Goal: Transaction & Acquisition: Obtain resource

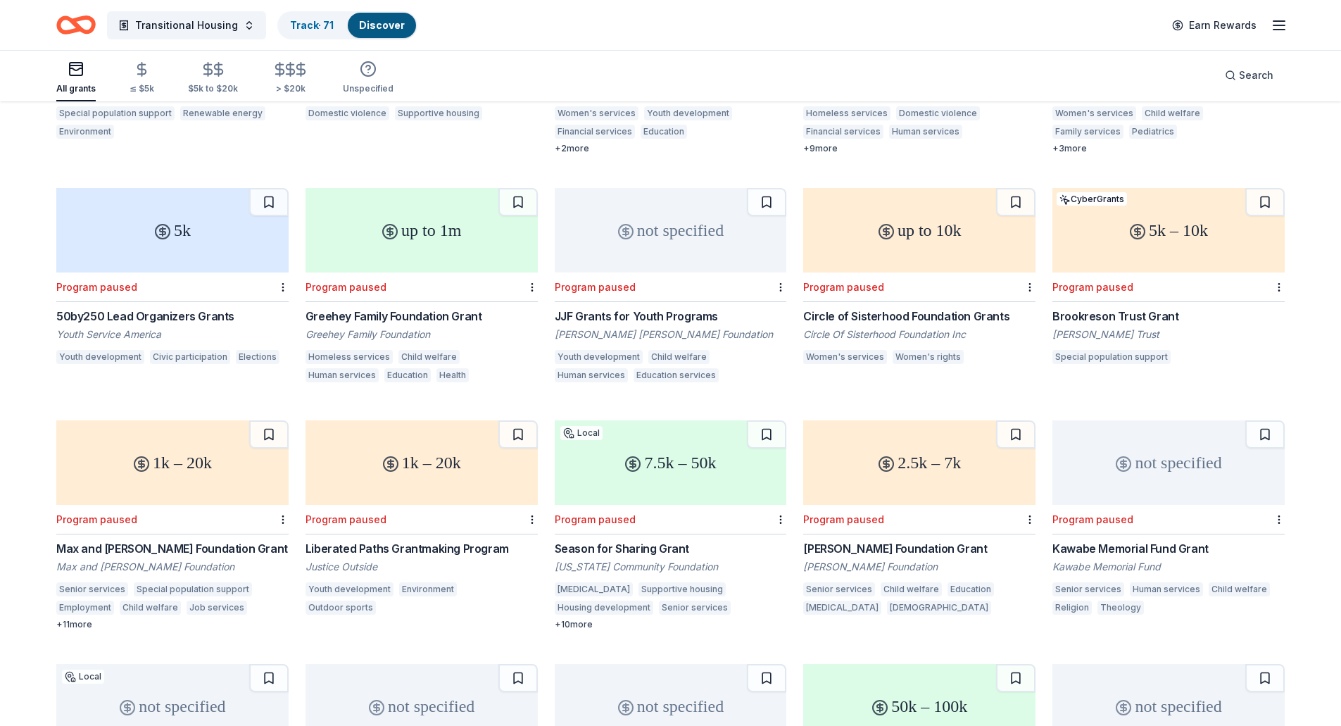
scroll to position [10078, 0]
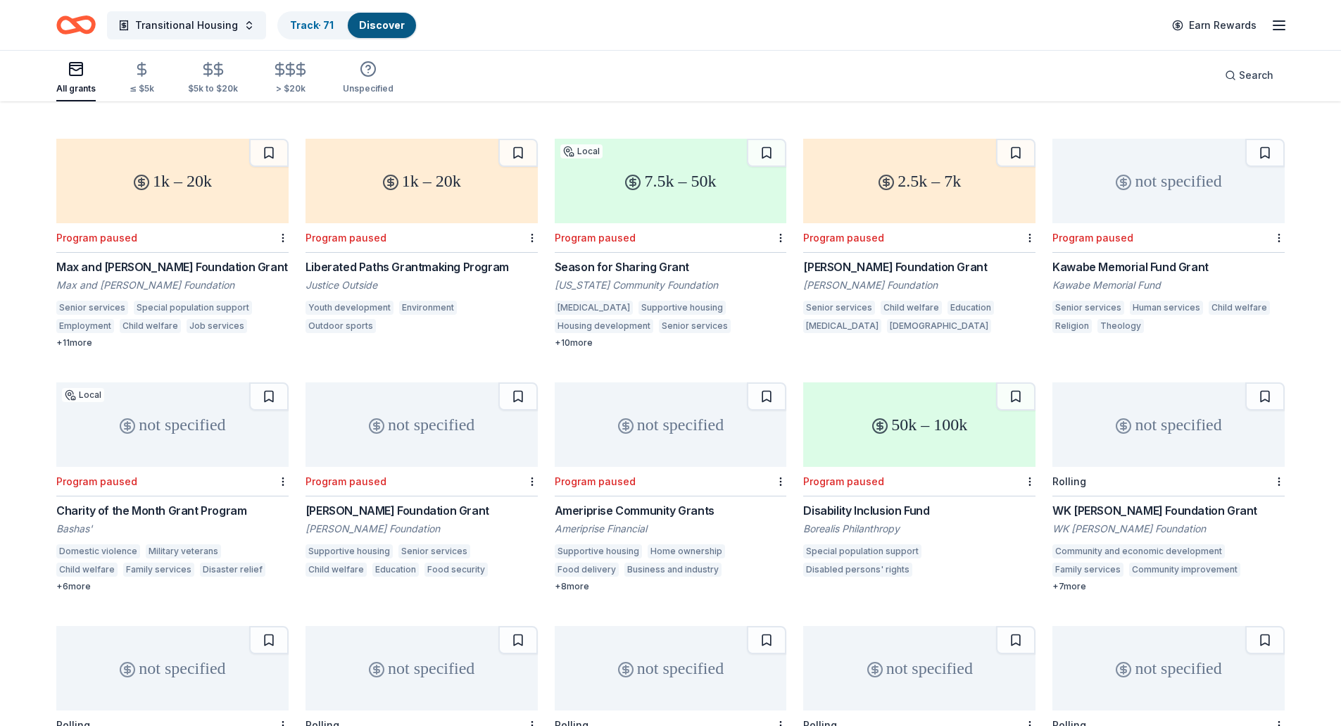
click at [1158, 502] on div "WK Kellogg Foundation Grant" at bounding box center [1168, 510] width 232 height 17
click at [1266, 387] on button at bounding box center [1264, 396] width 39 height 28
click at [410, 410] on div "not specified" at bounding box center [422, 424] width 232 height 84
click at [517, 382] on button at bounding box center [517, 396] width 39 height 28
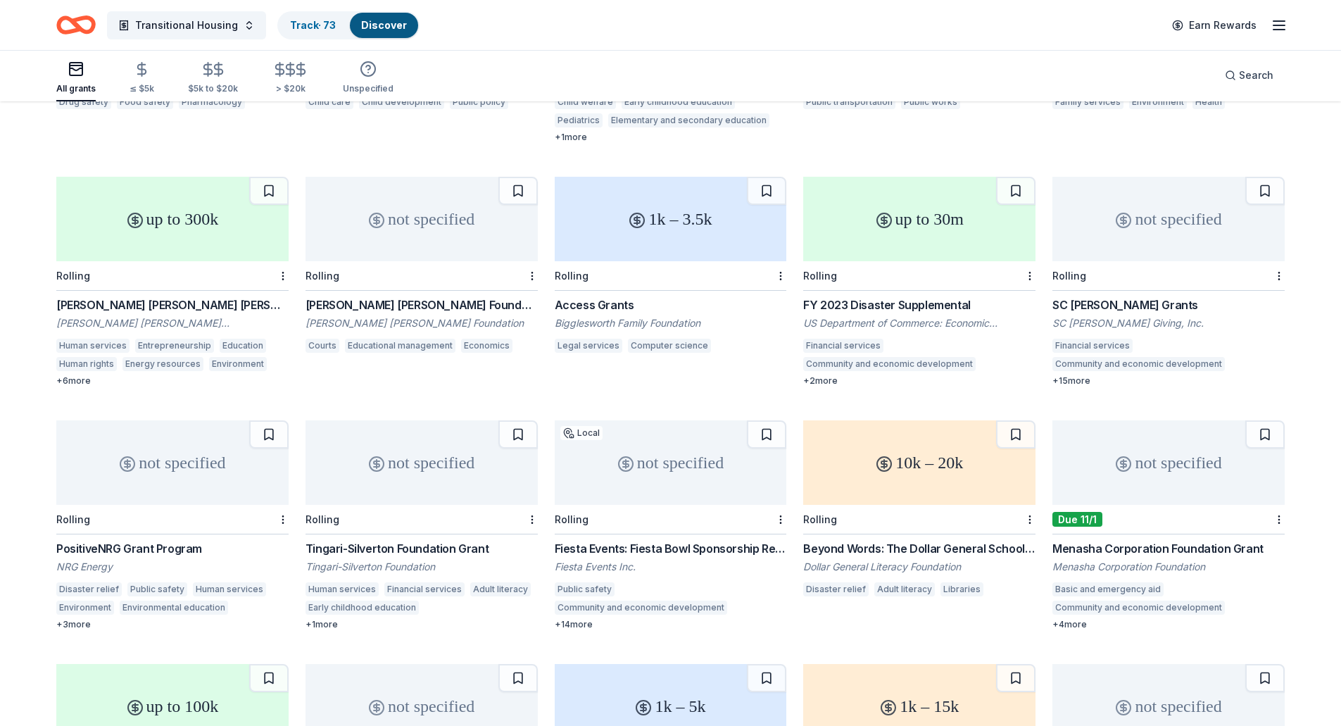
scroll to position [11609, 0]
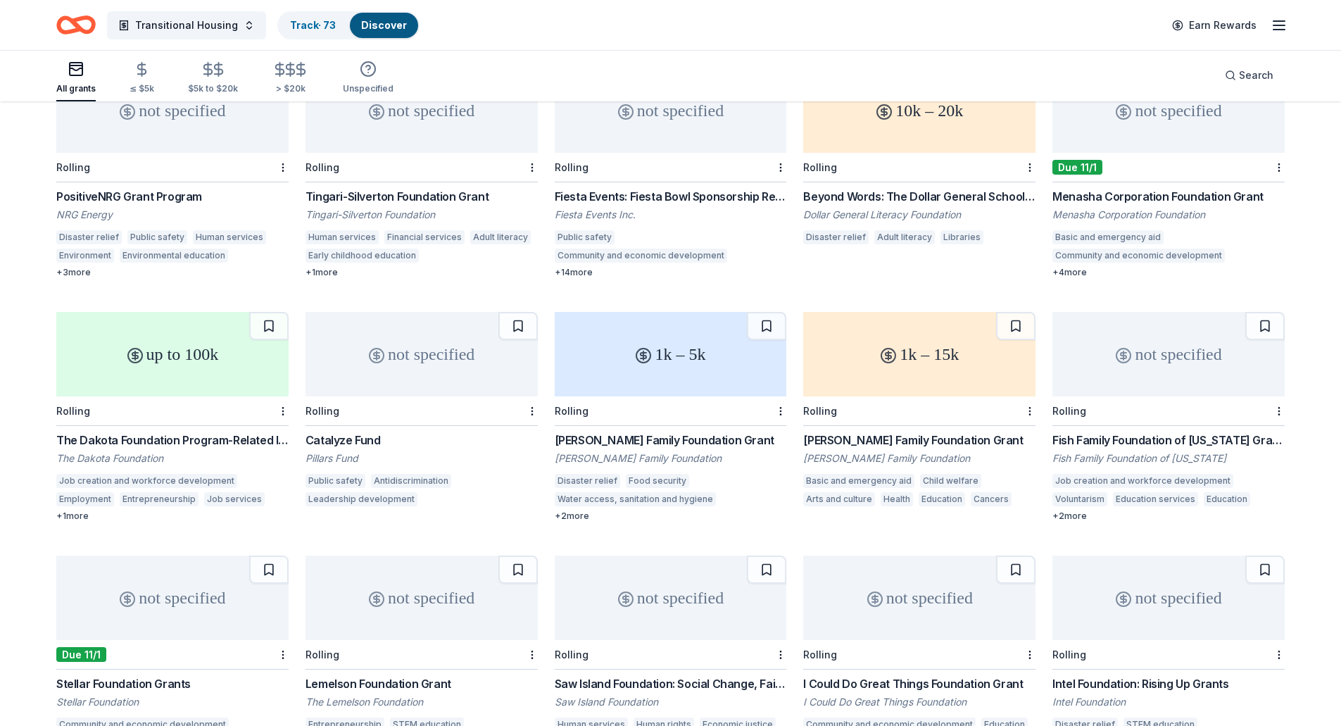
click at [148, 432] on div "The Dakota Foundation Program-Related Investments and Grants" at bounding box center [172, 440] width 232 height 17
click at [277, 312] on button at bounding box center [268, 326] width 39 height 28
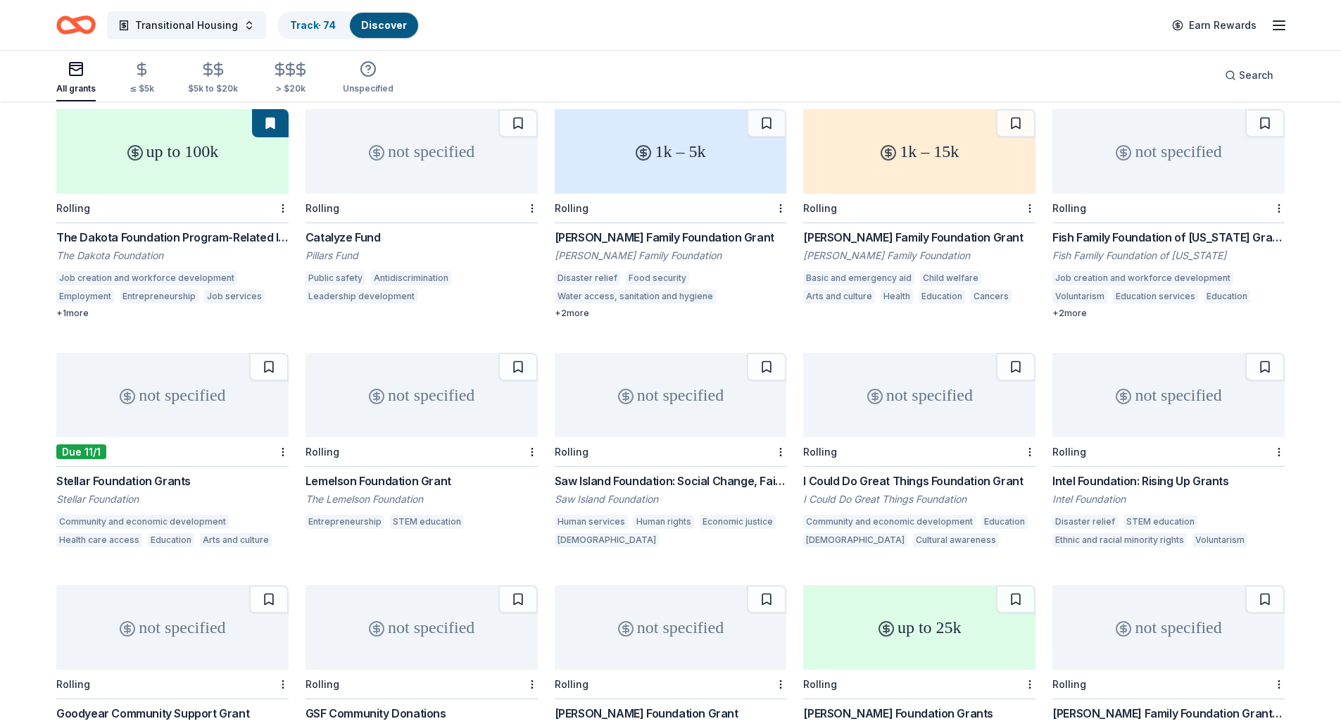
scroll to position [11945, 0]
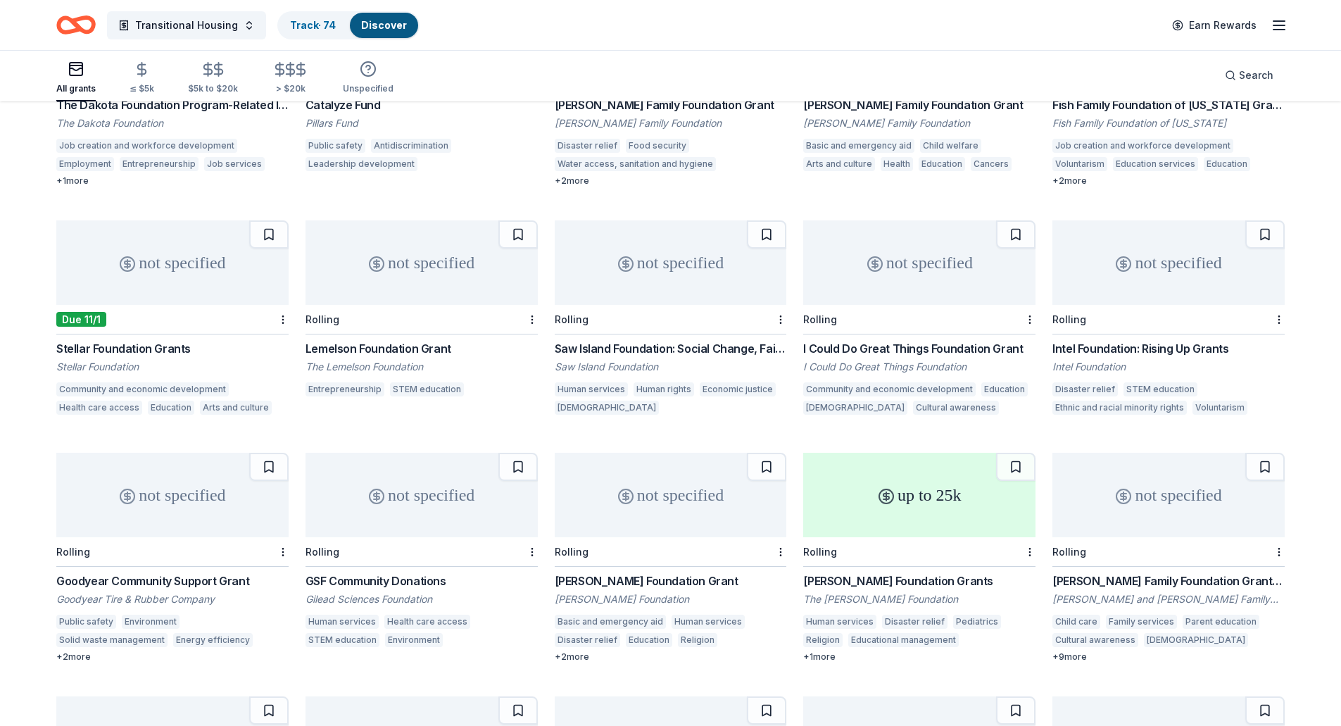
click at [679, 270] on div "not specified" at bounding box center [671, 262] width 232 height 84
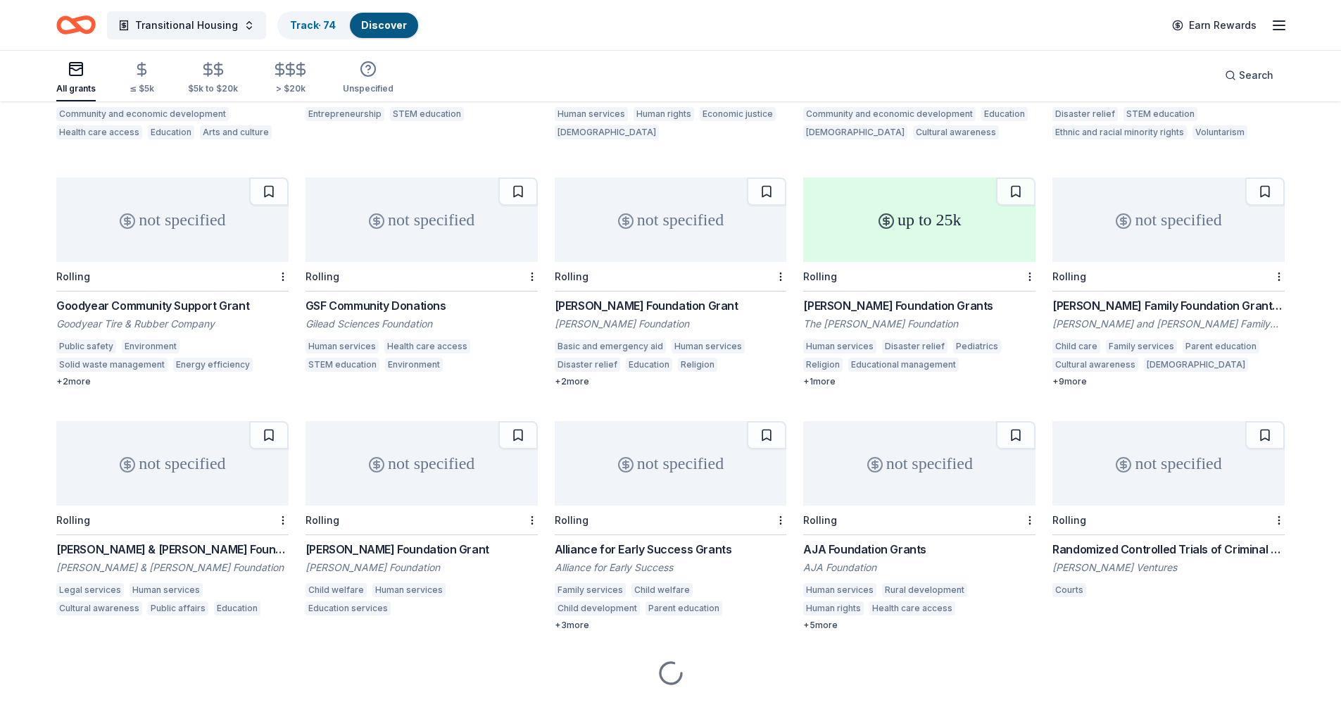
scroll to position [12220, 0]
click at [450, 455] on div "not specified" at bounding box center [422, 462] width 232 height 84
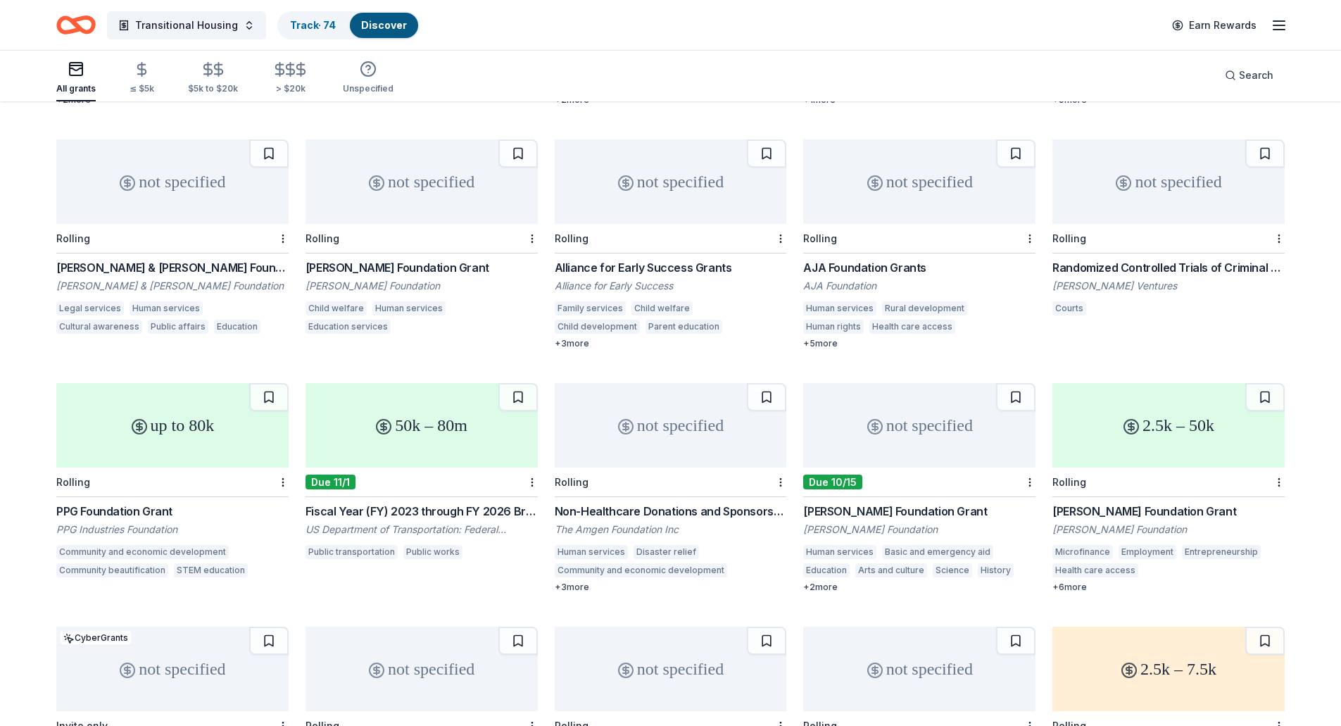
scroll to position [12502, 0]
click at [685, 440] on div "not specified" at bounding box center [671, 424] width 232 height 84
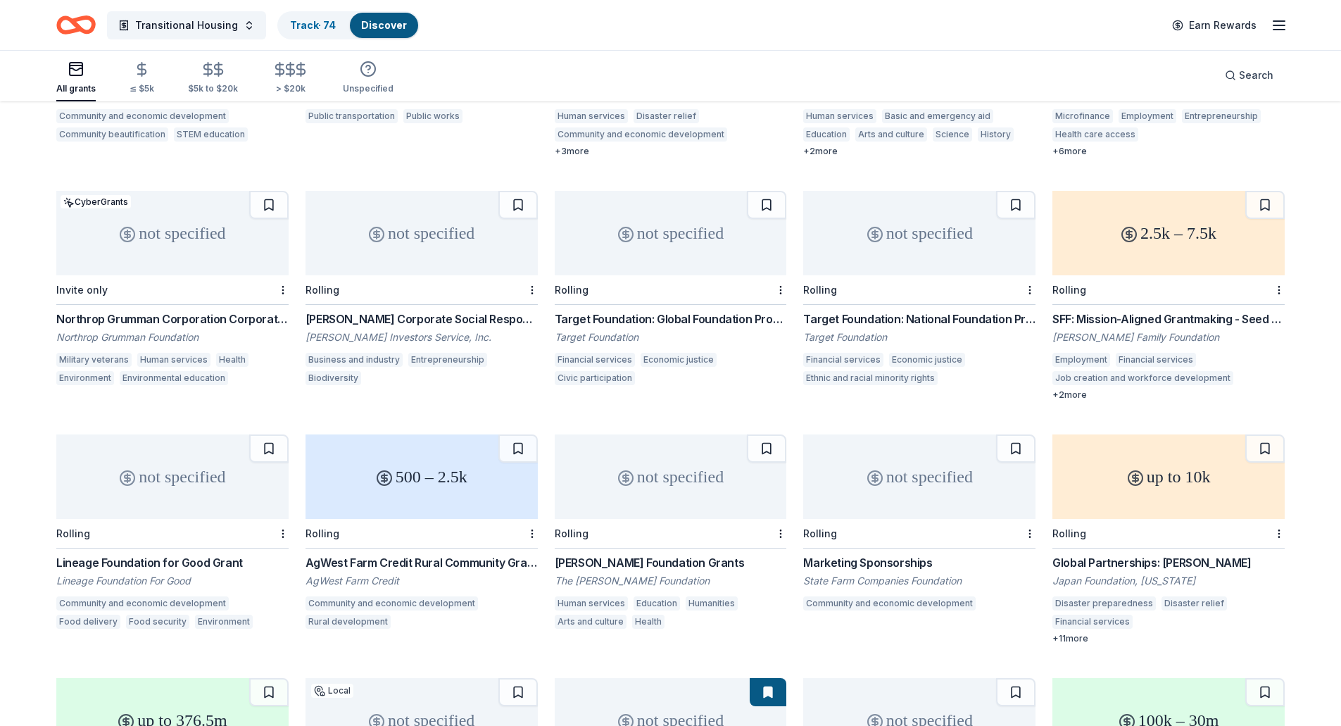
scroll to position [12989, 0]
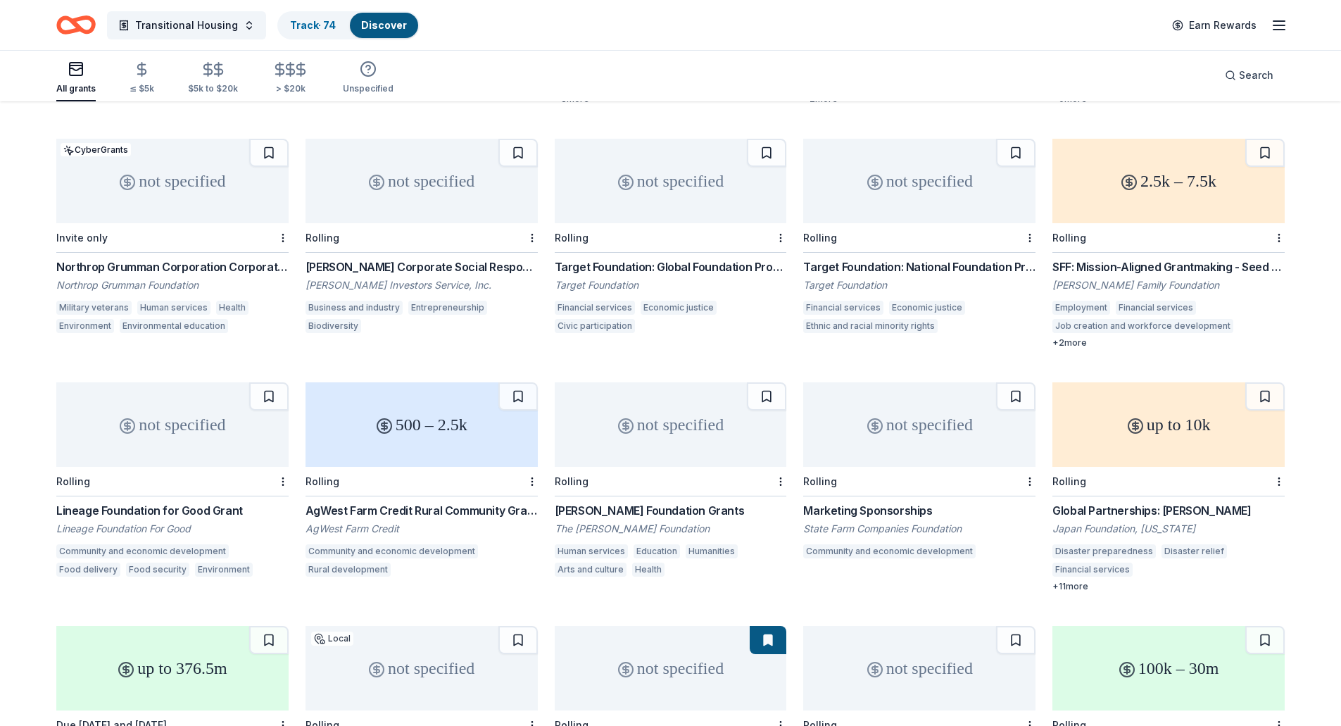
click at [136, 411] on div "not specified" at bounding box center [172, 424] width 232 height 84
click at [263, 383] on button at bounding box center [268, 396] width 39 height 28
click at [665, 425] on div "not specified" at bounding box center [671, 424] width 232 height 84
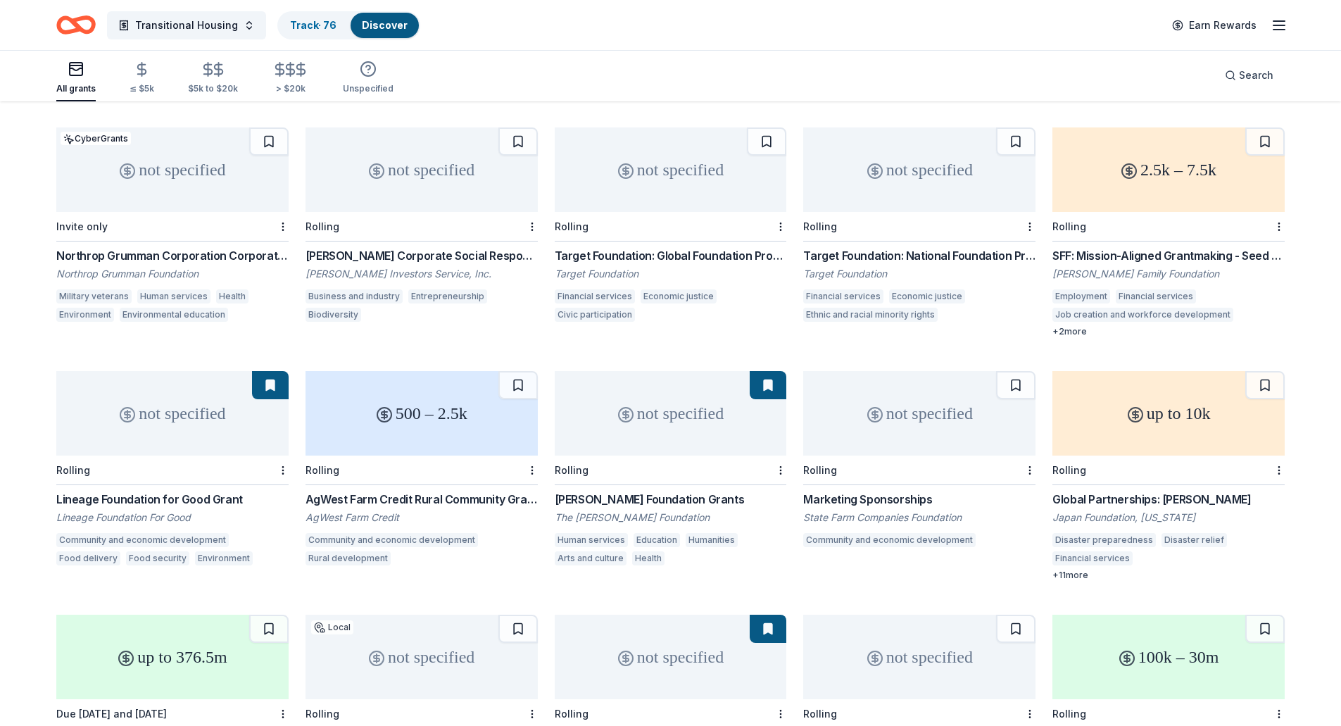
scroll to position [13195, 0]
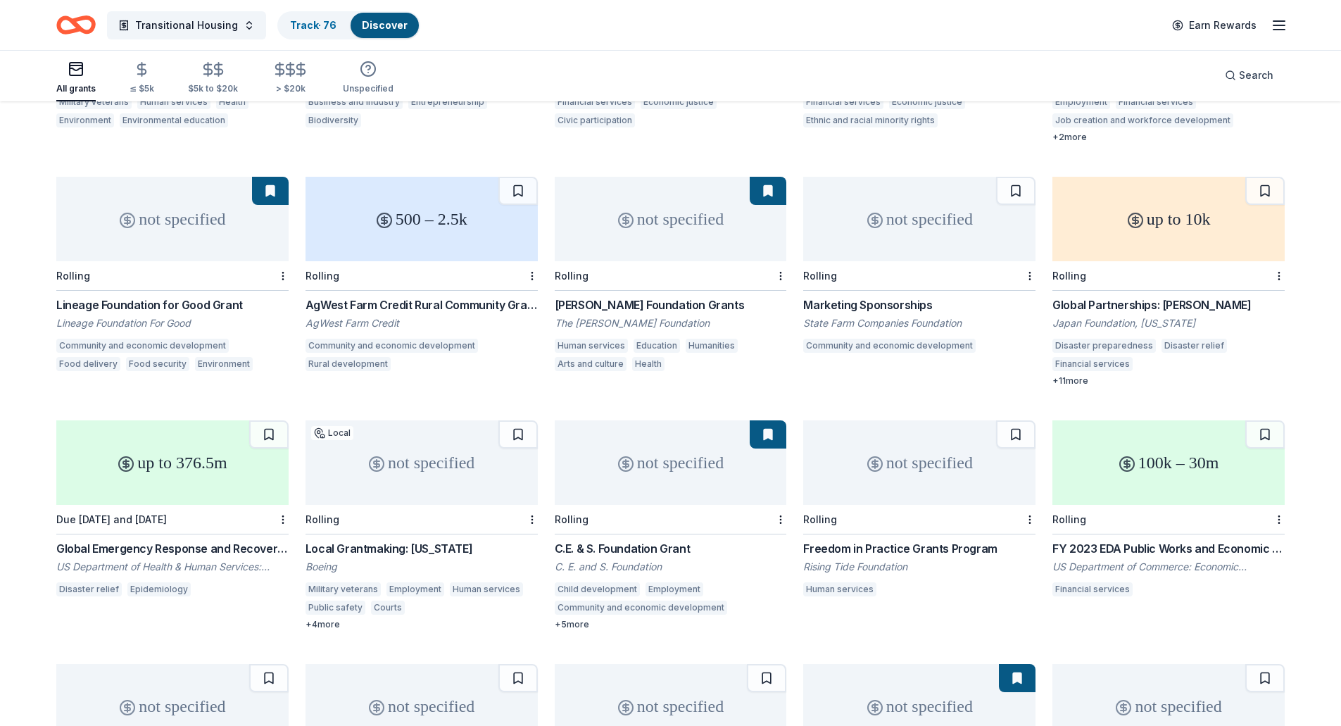
click at [613, 486] on div "not specified" at bounding box center [671, 462] width 232 height 84
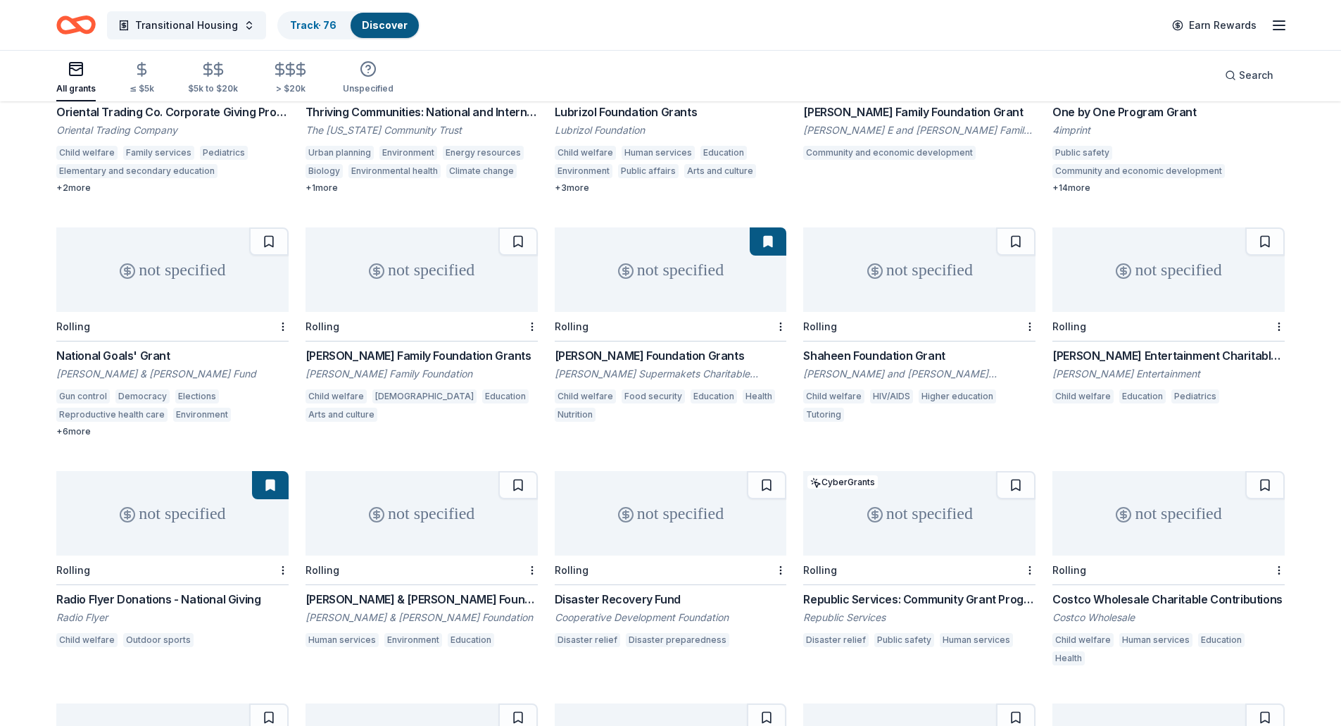
scroll to position [14938, 0]
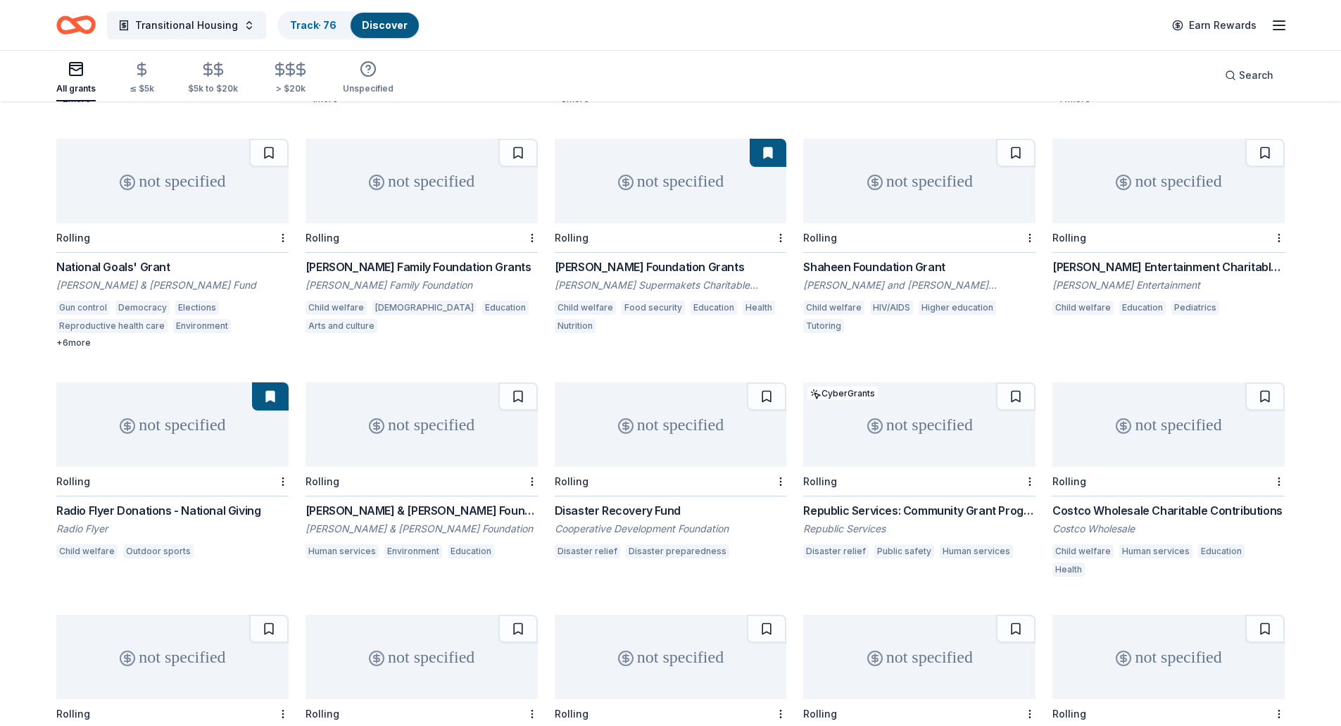
click at [1168, 467] on div "Rolling" at bounding box center [1168, 482] width 232 height 30
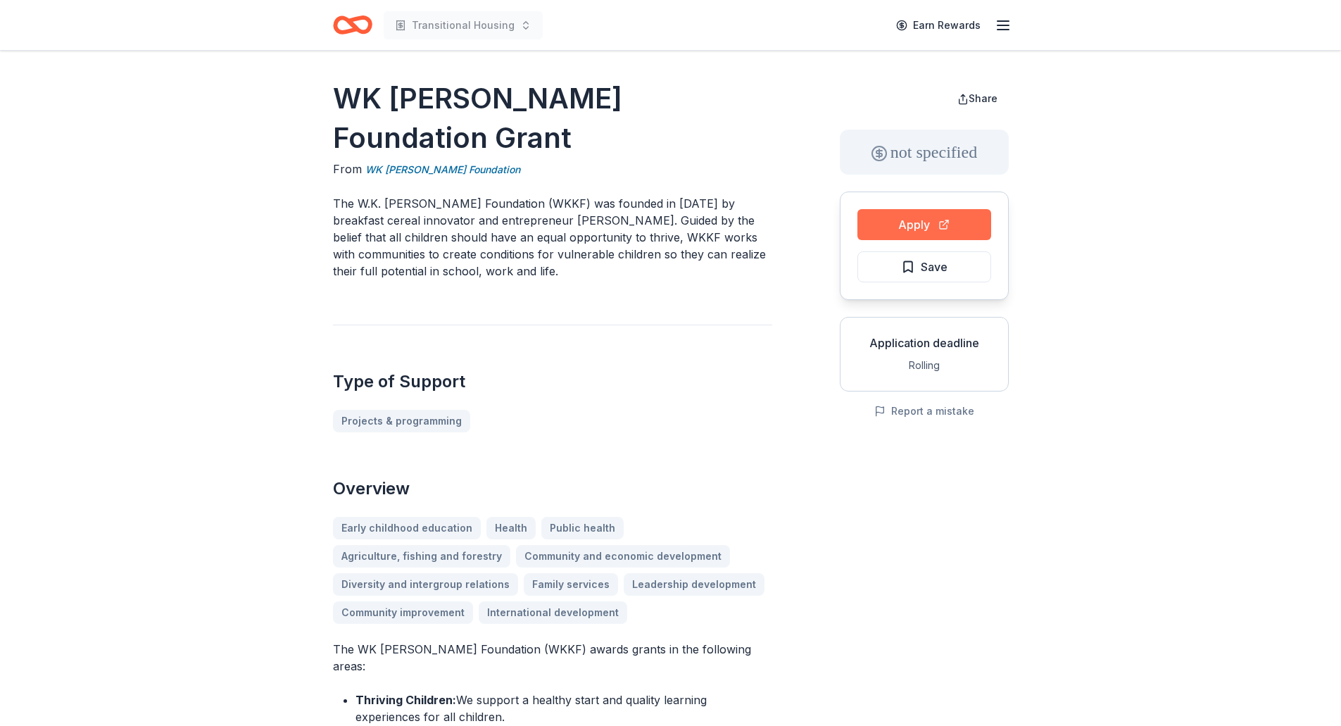
click at [898, 223] on button "Apply" at bounding box center [924, 224] width 134 height 31
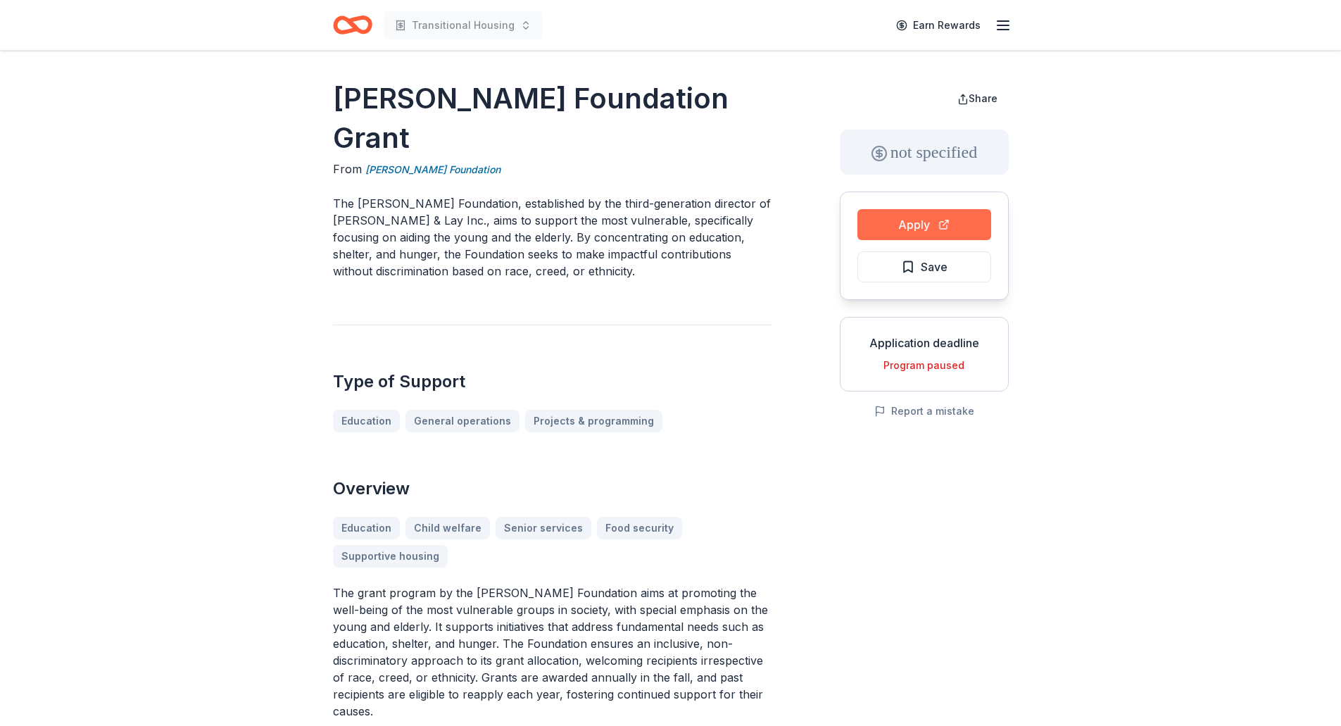
click at [919, 225] on button "Apply" at bounding box center [924, 224] width 134 height 31
click at [919, 265] on span "Save" at bounding box center [924, 267] width 46 height 18
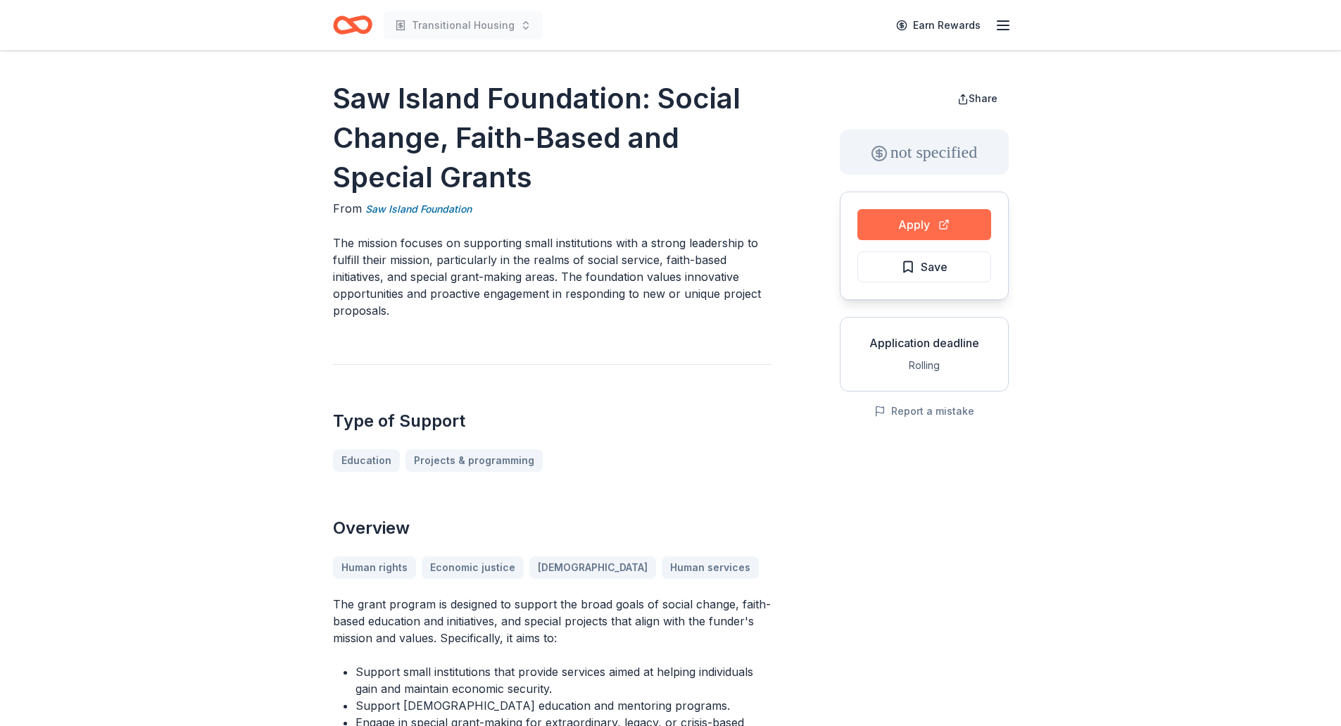
click at [879, 216] on button "Apply" at bounding box center [924, 224] width 134 height 31
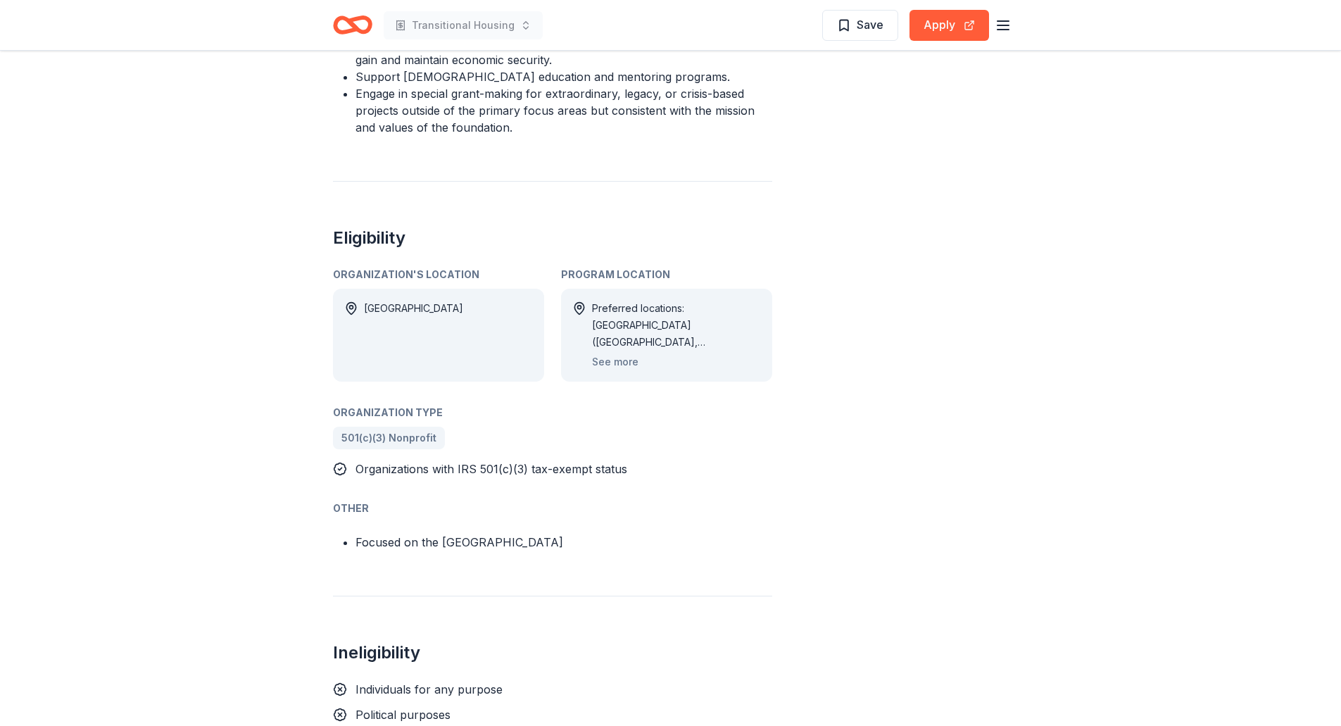
scroll to position [774, 0]
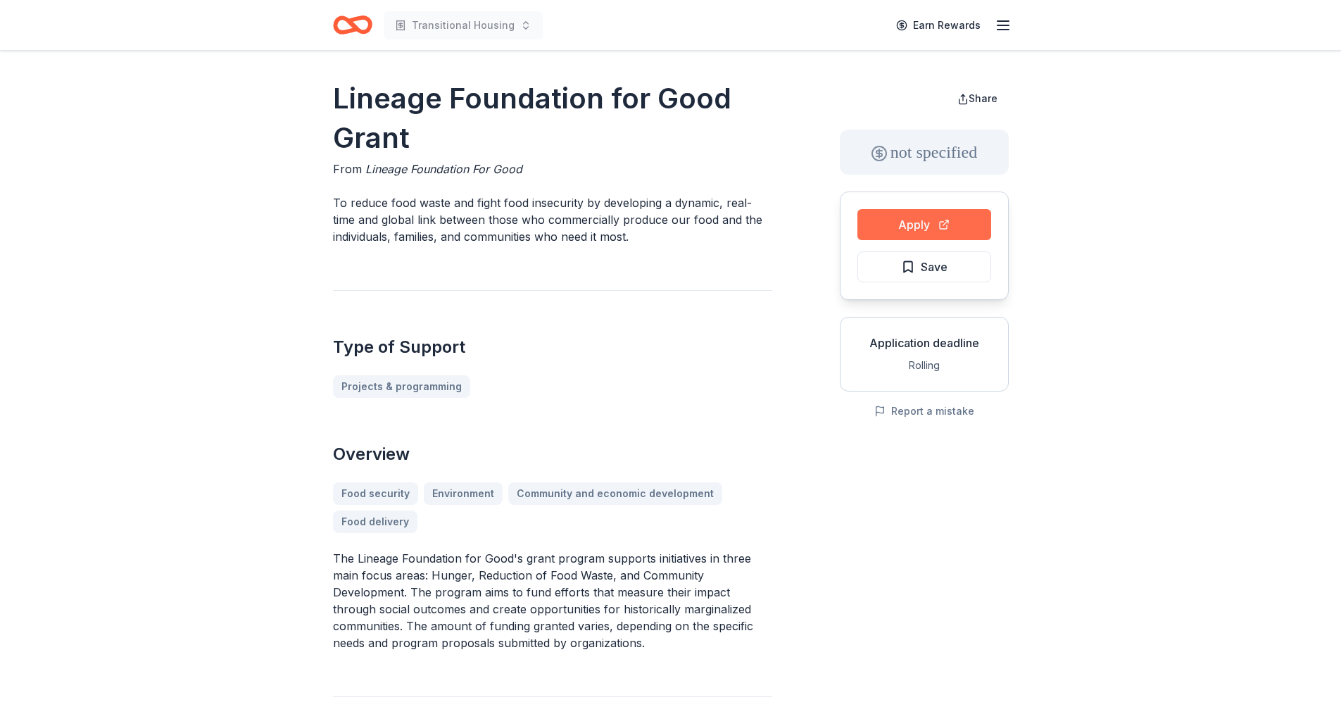
click at [936, 224] on button "Apply" at bounding box center [924, 224] width 134 height 31
click at [934, 220] on button "Apply" at bounding box center [924, 224] width 134 height 31
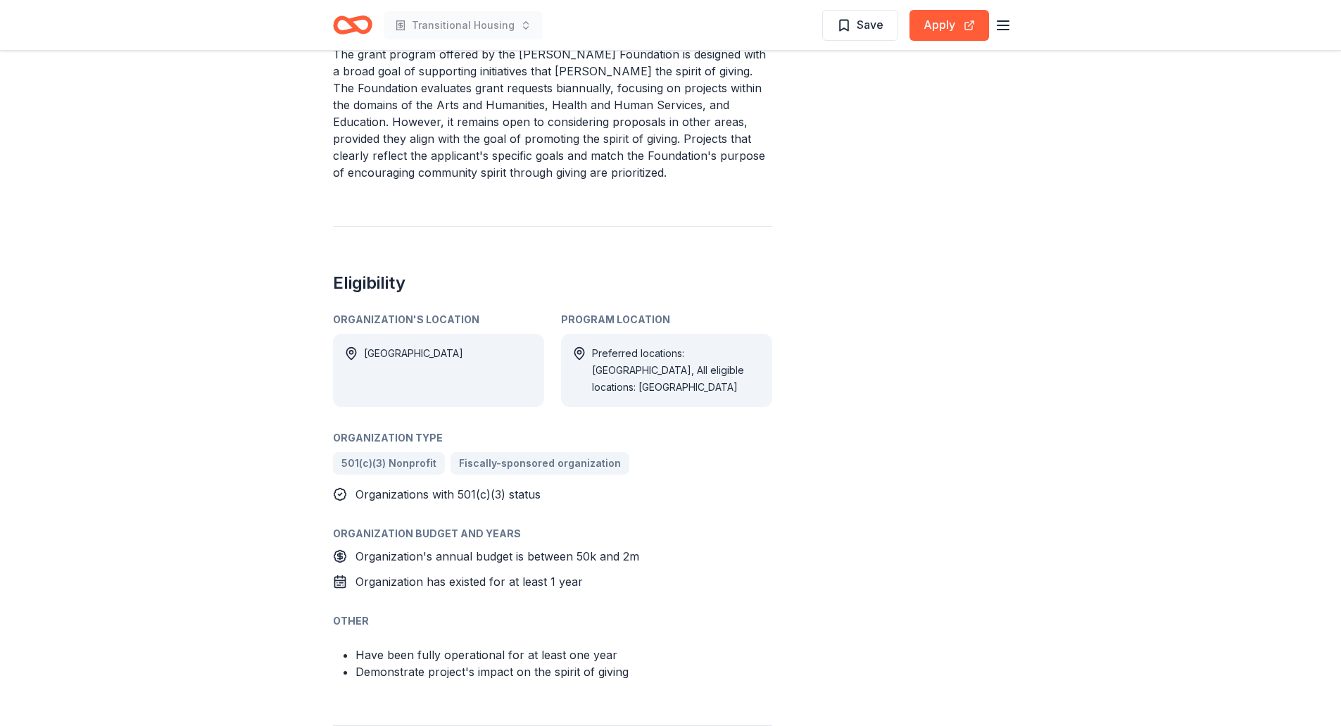
scroll to position [352, 0]
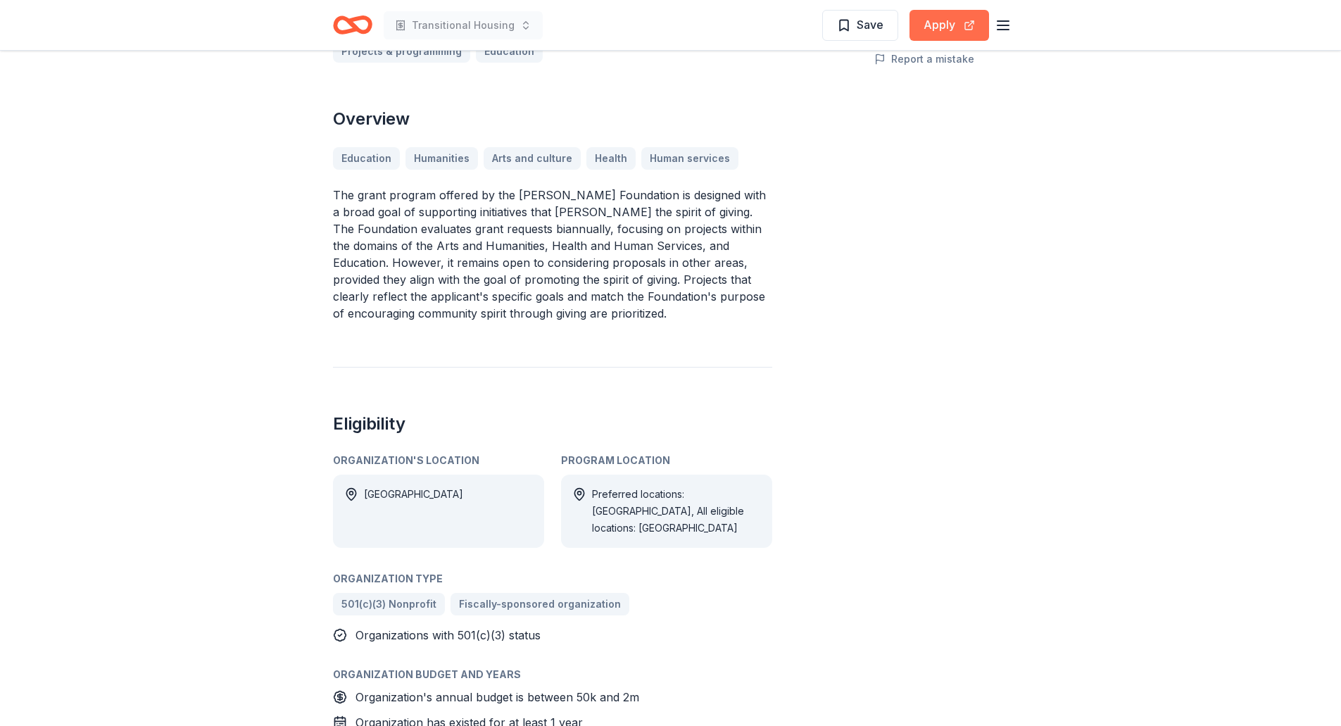
click at [951, 27] on button "Apply" at bounding box center [950, 25] width 80 height 31
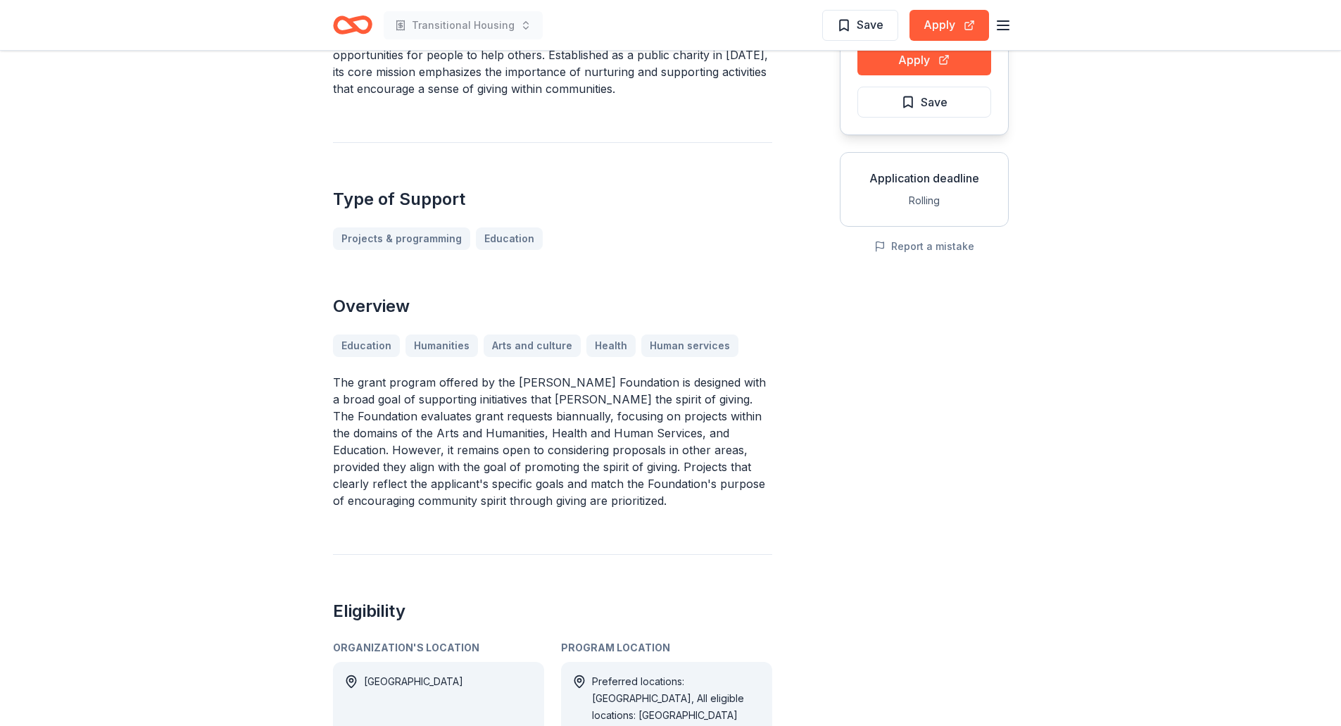
scroll to position [0, 0]
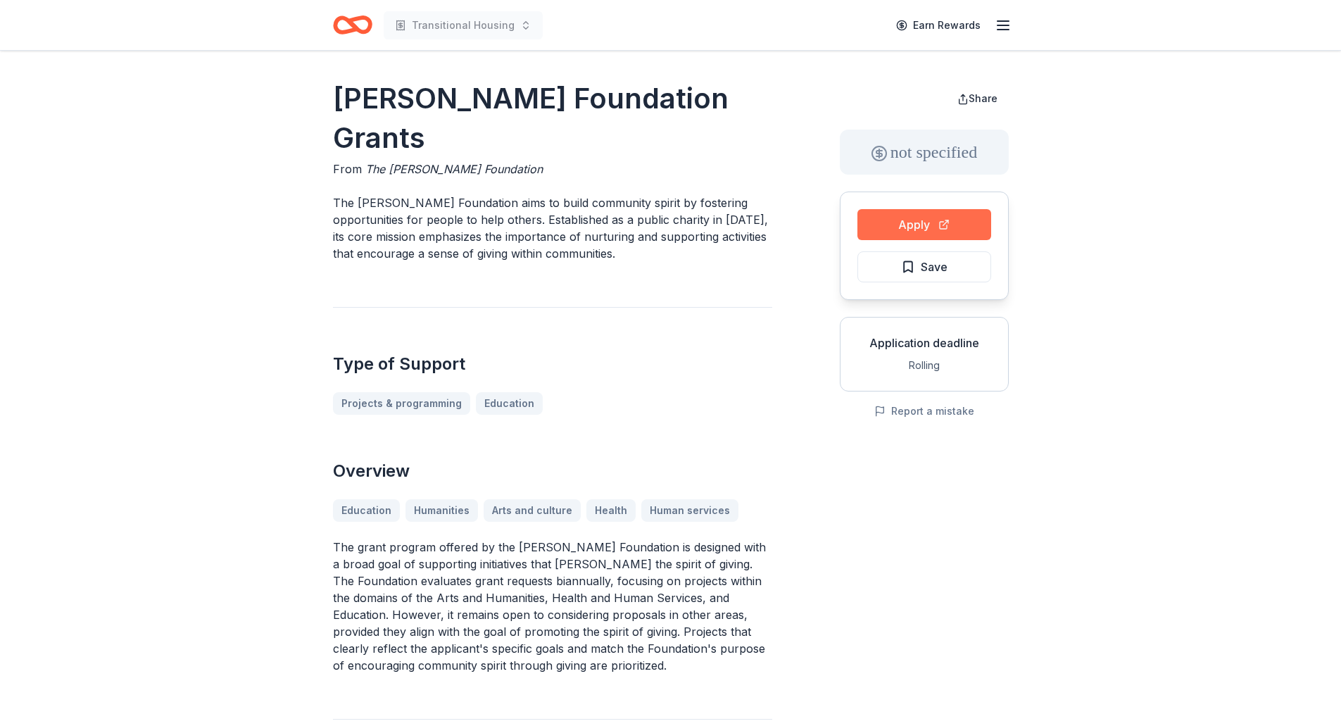
click at [964, 226] on button "Apply" at bounding box center [924, 224] width 134 height 31
click at [917, 265] on span "Save" at bounding box center [924, 267] width 46 height 18
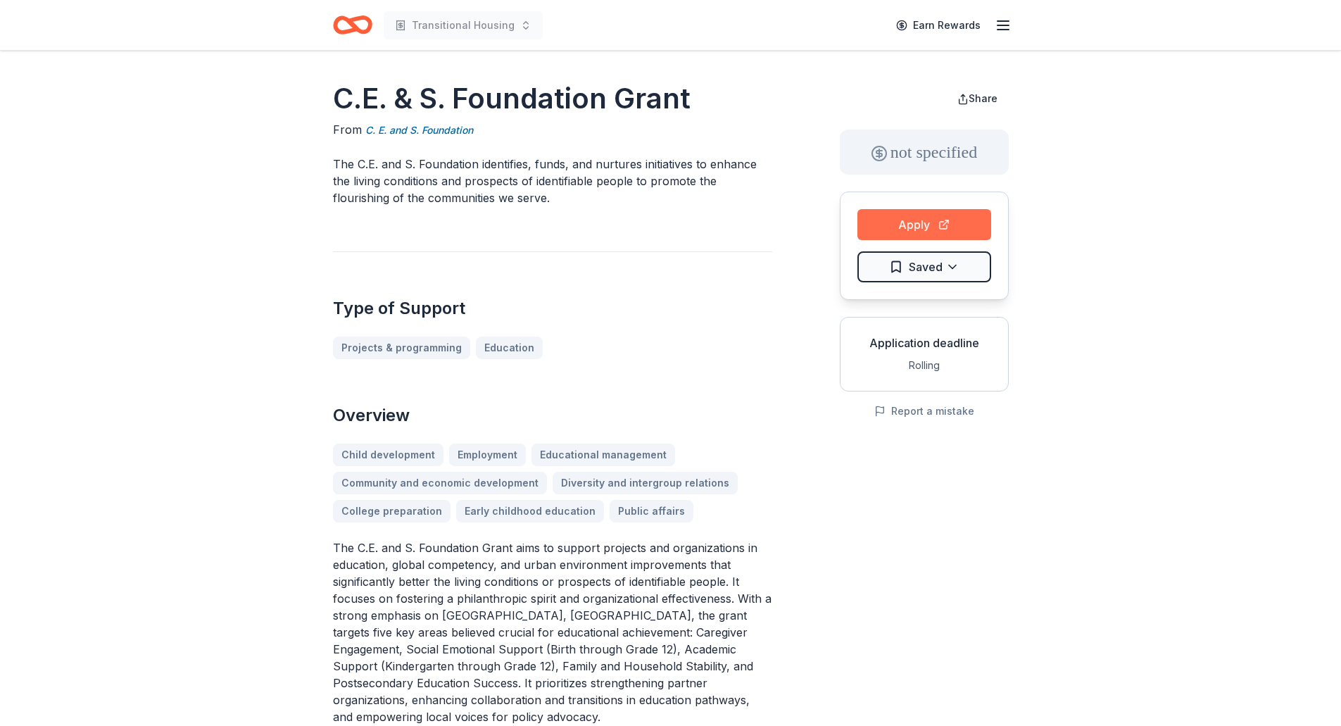
click at [908, 222] on button "Apply" at bounding box center [924, 224] width 134 height 31
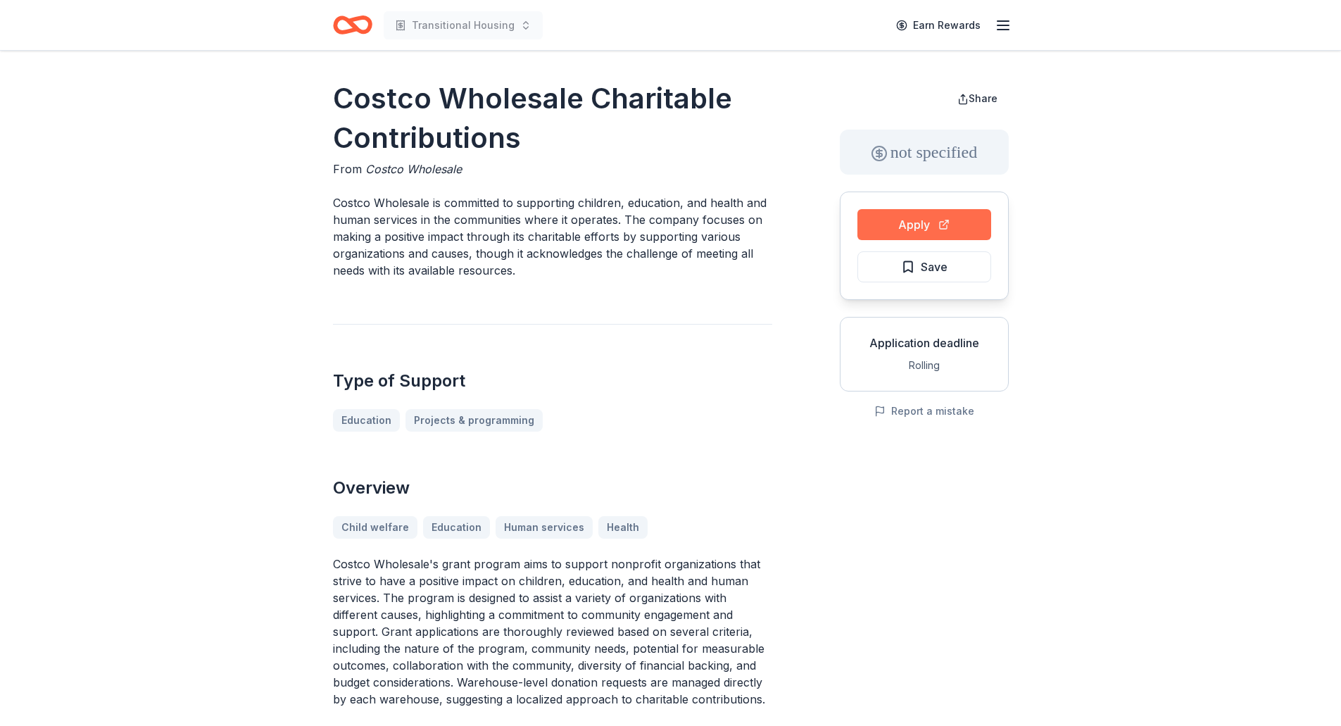
click at [915, 232] on button "Apply" at bounding box center [924, 224] width 134 height 31
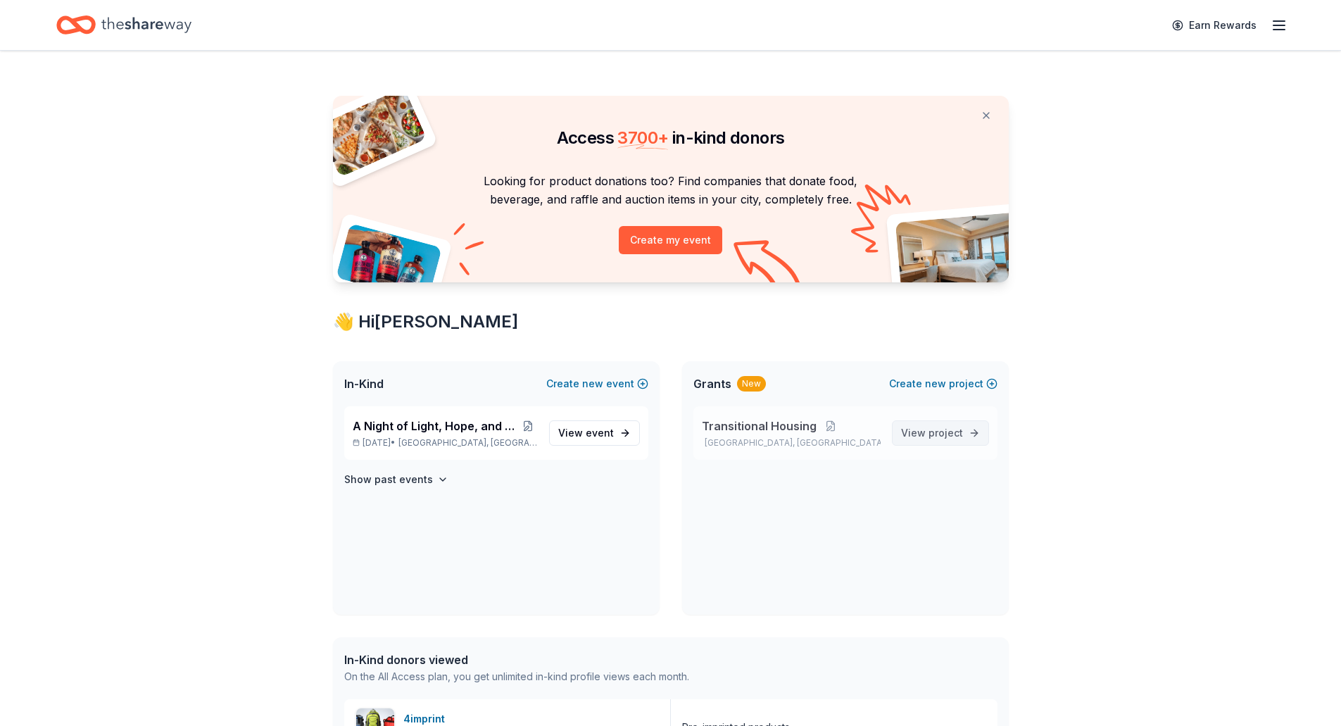
click at [927, 436] on span "View project" at bounding box center [932, 433] width 62 height 17
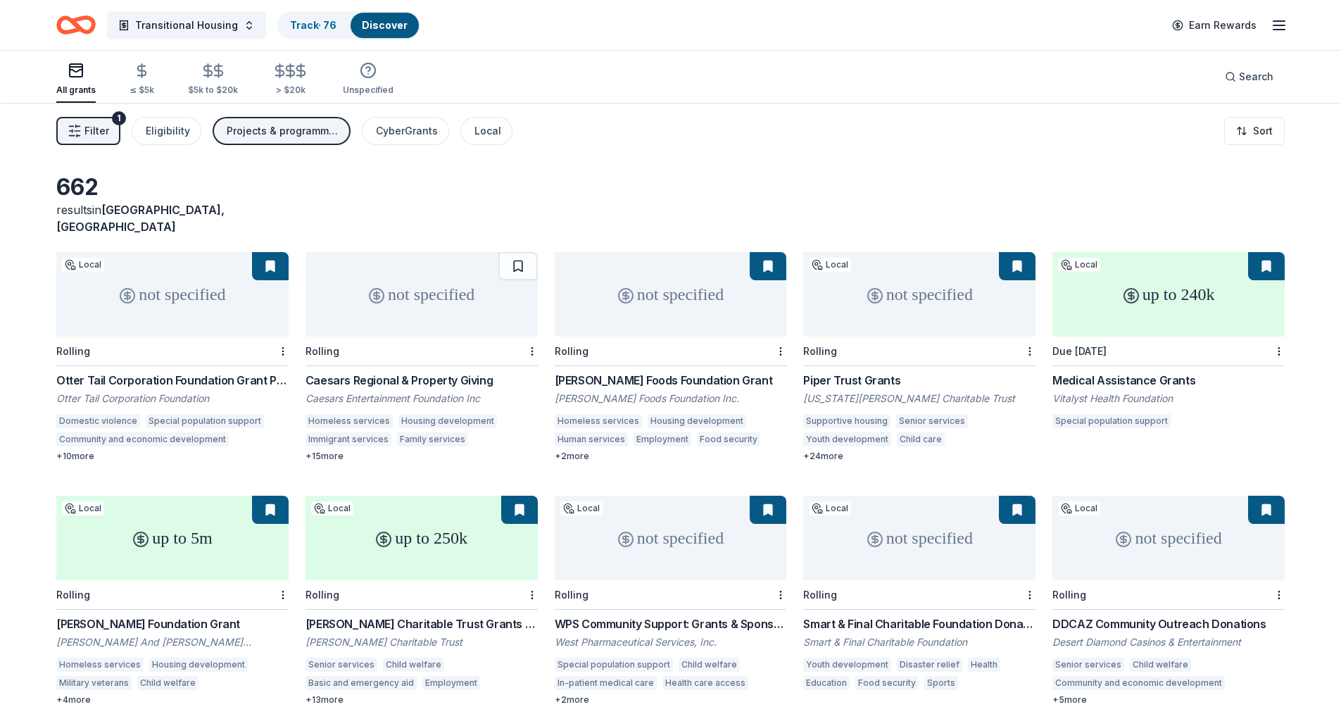
click at [337, 134] on button "Projects & programming, General operations" at bounding box center [282, 131] width 138 height 28
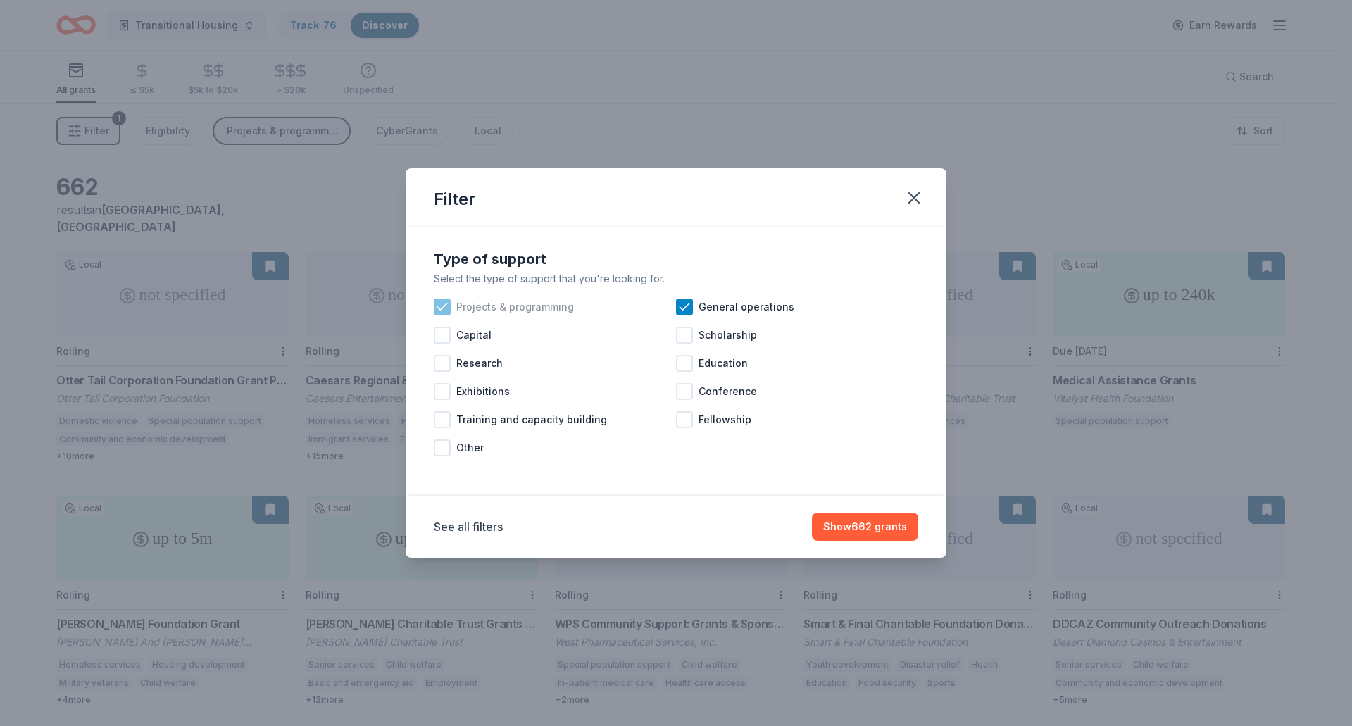
click at [444, 303] on icon at bounding box center [442, 307] width 14 height 14
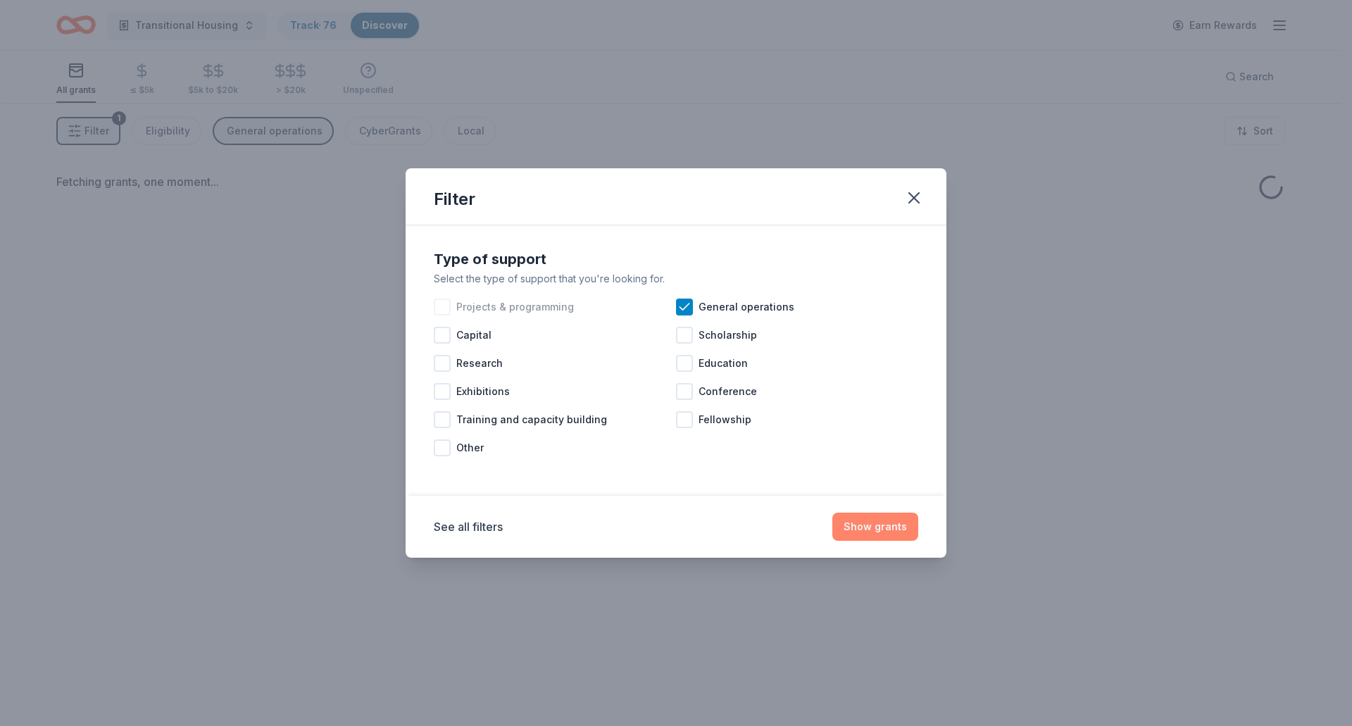
click at [891, 529] on button "Show grants" at bounding box center [875, 527] width 86 height 28
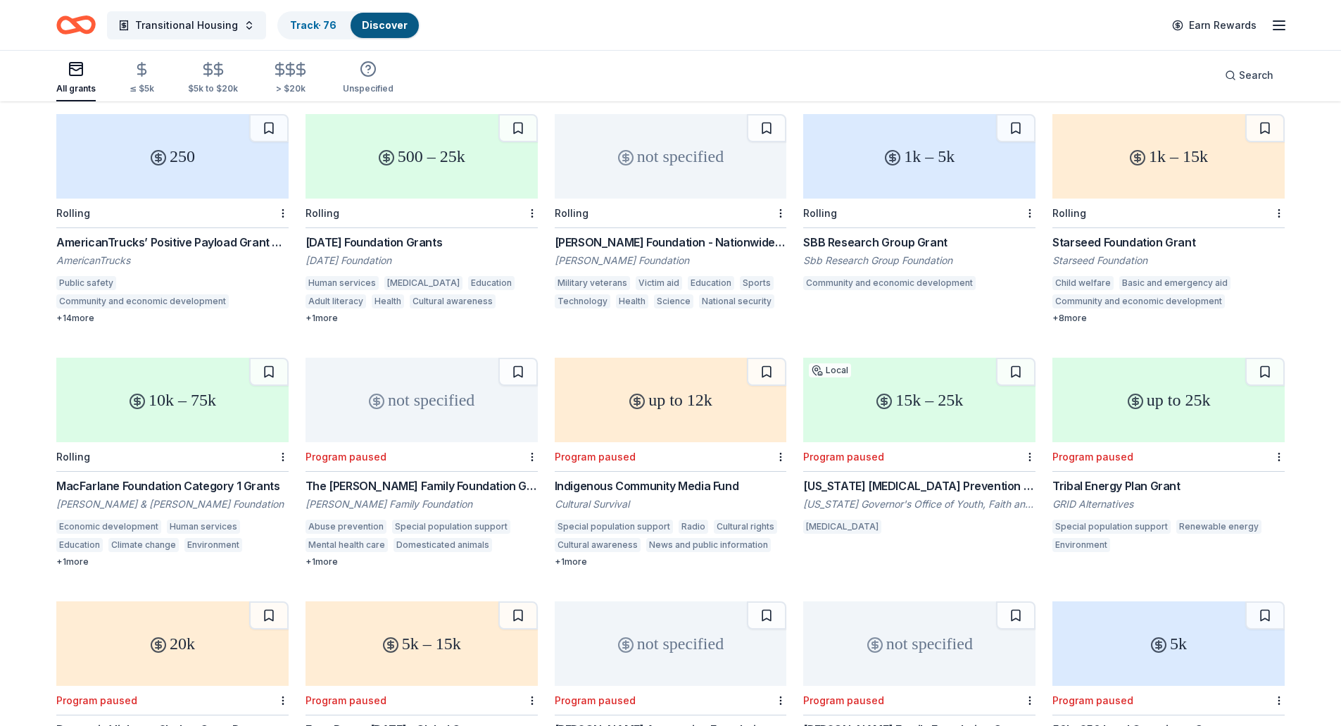
scroll to position [3767, 0]
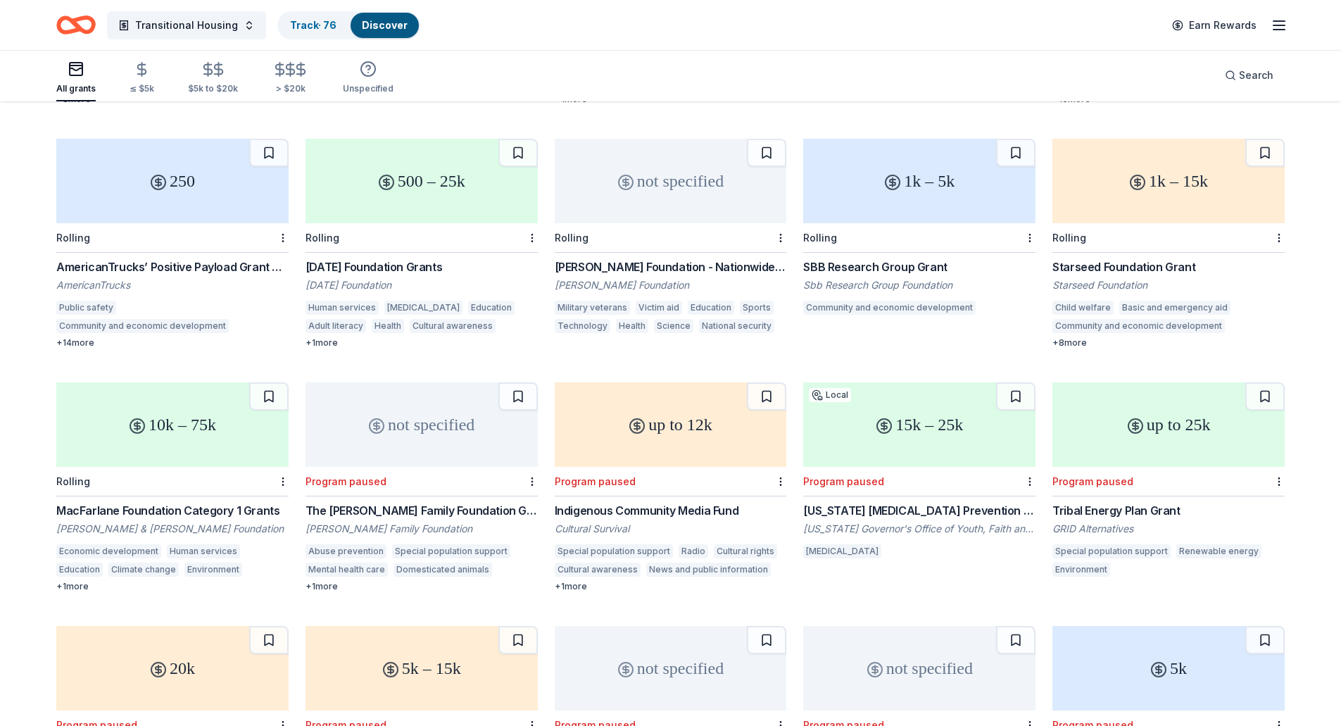
click at [1147, 190] on div "1k – 15k" at bounding box center [1168, 181] width 232 height 84
click at [1266, 139] on button at bounding box center [1264, 153] width 39 height 28
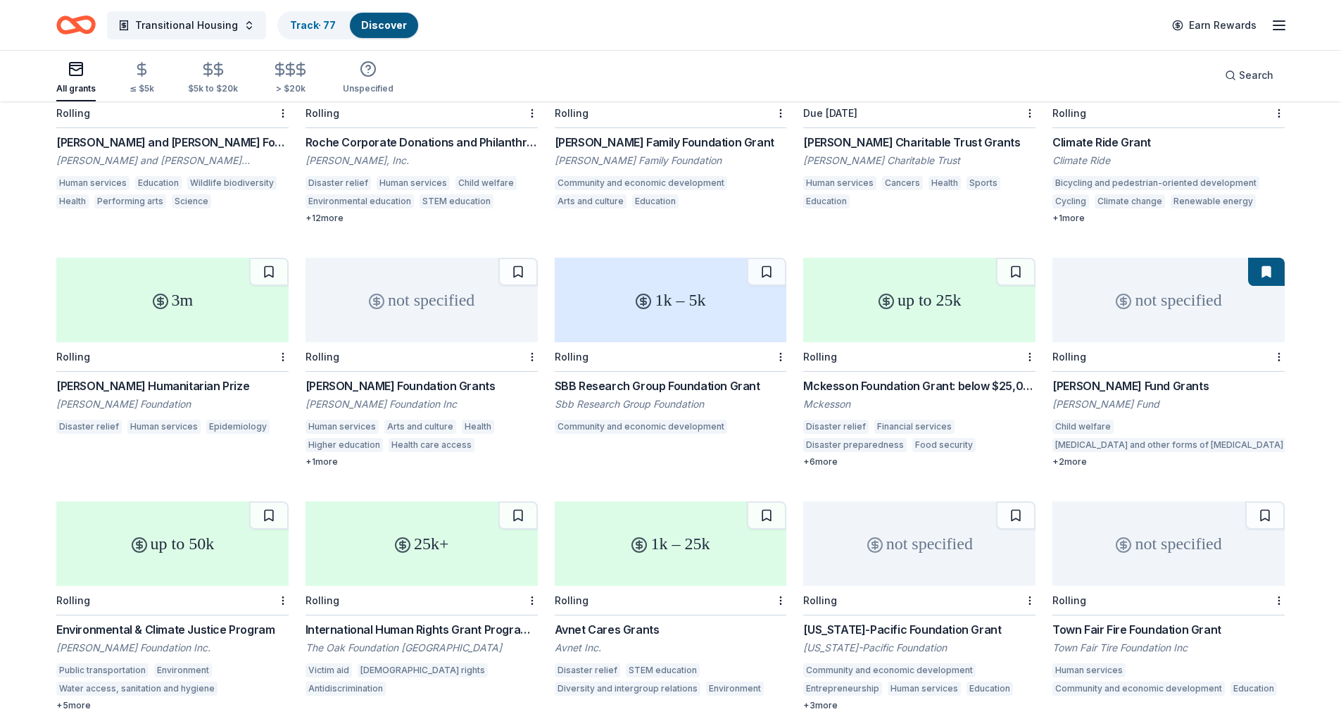
scroll to position [2911, 0]
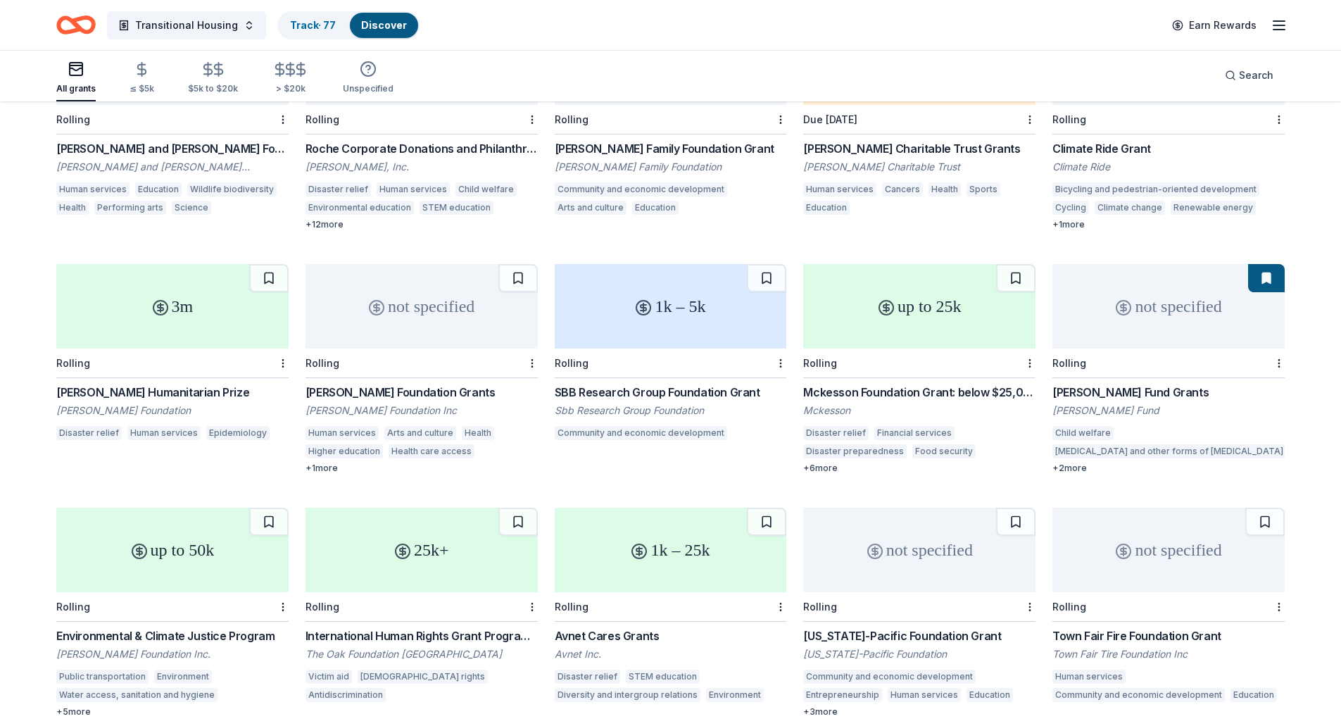
click at [1169, 287] on div "not specified" at bounding box center [1168, 306] width 232 height 84
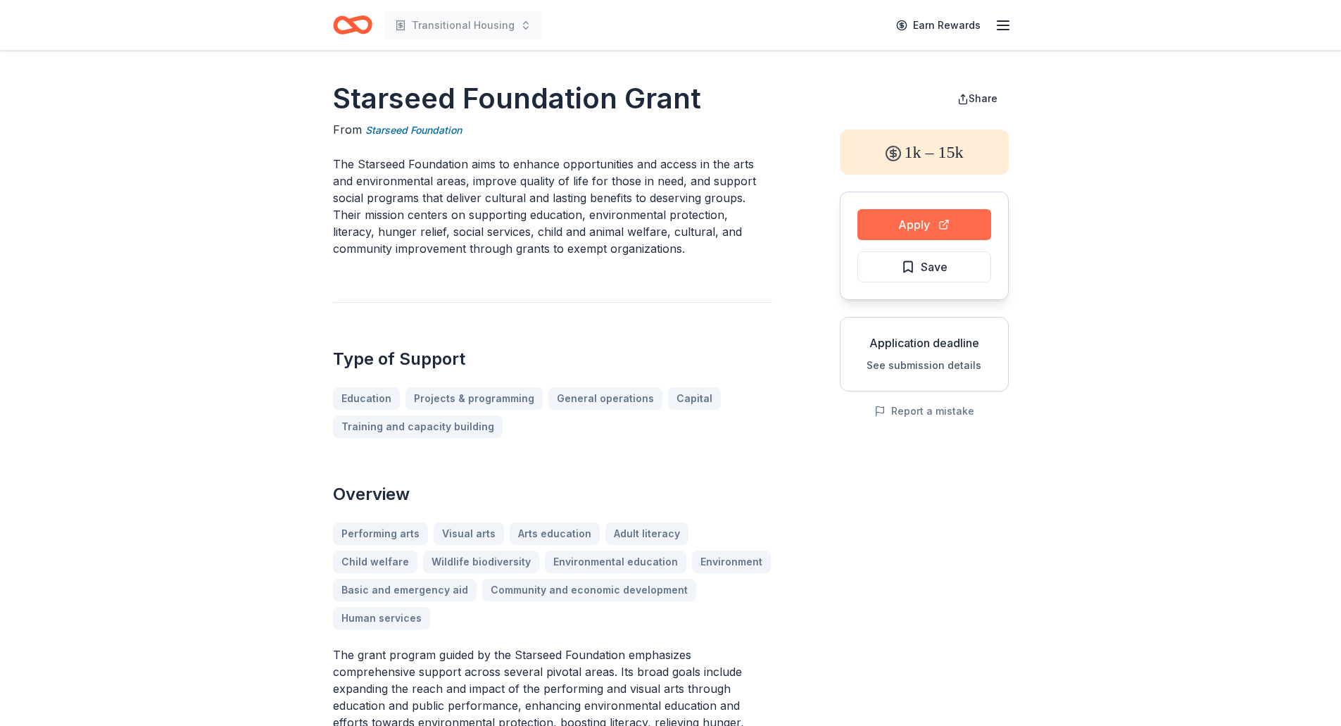
click at [900, 222] on button "Apply" at bounding box center [924, 224] width 134 height 31
